Goal: Task Accomplishment & Management: Manage account settings

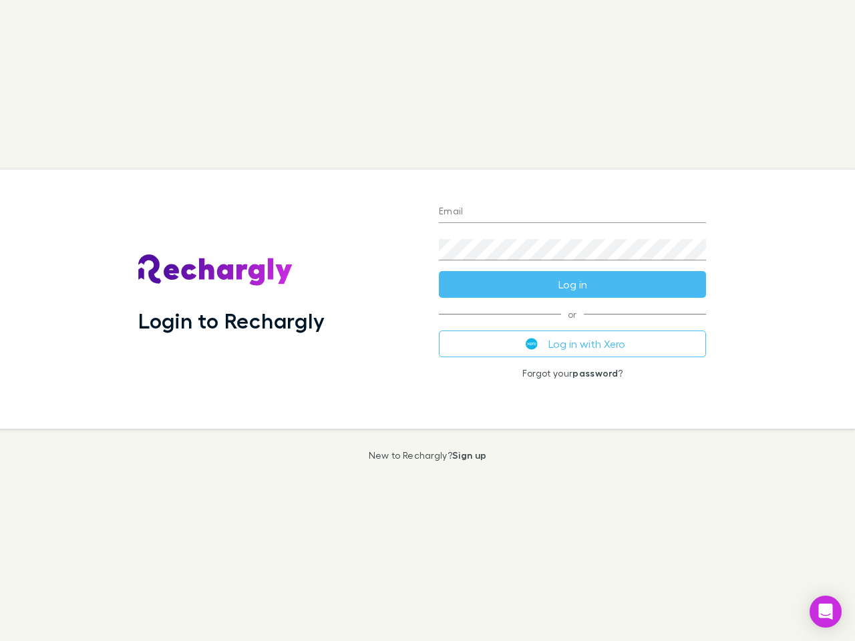
click at [428, 321] on div "Login to Rechargly" at bounding box center [278, 299] width 301 height 259
click at [572, 212] on input "Email" at bounding box center [572, 212] width 267 height 21
click at [572, 285] on form "Email Password Log in" at bounding box center [572, 244] width 267 height 107
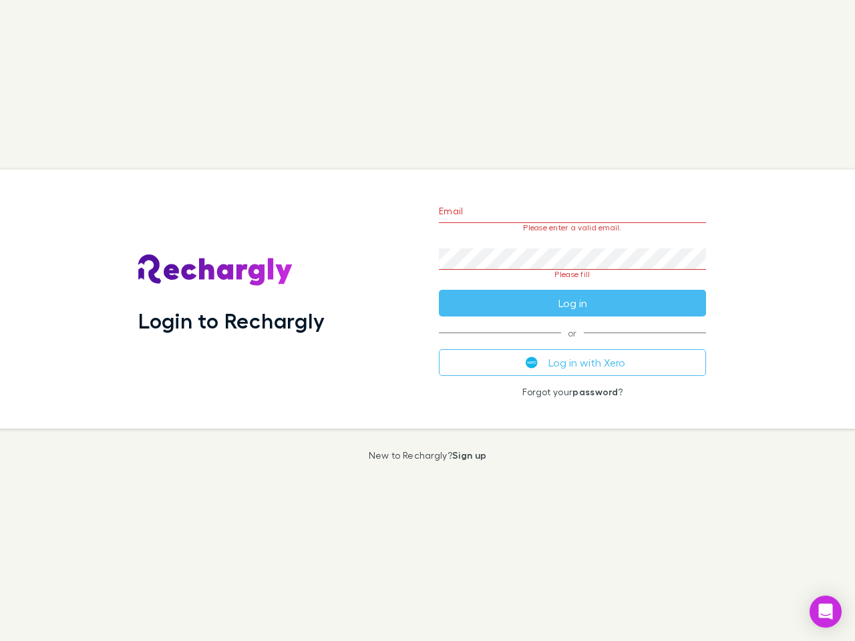
click at [572, 344] on div "Email Please enter a valid email. Password Please fill Log in or Log in with Xe…" at bounding box center [572, 299] width 289 height 259
click at [826, 612] on icon "Open Intercom Messenger" at bounding box center [826, 612] width 14 height 16
